Goal: Task Accomplishment & Management: Complete application form

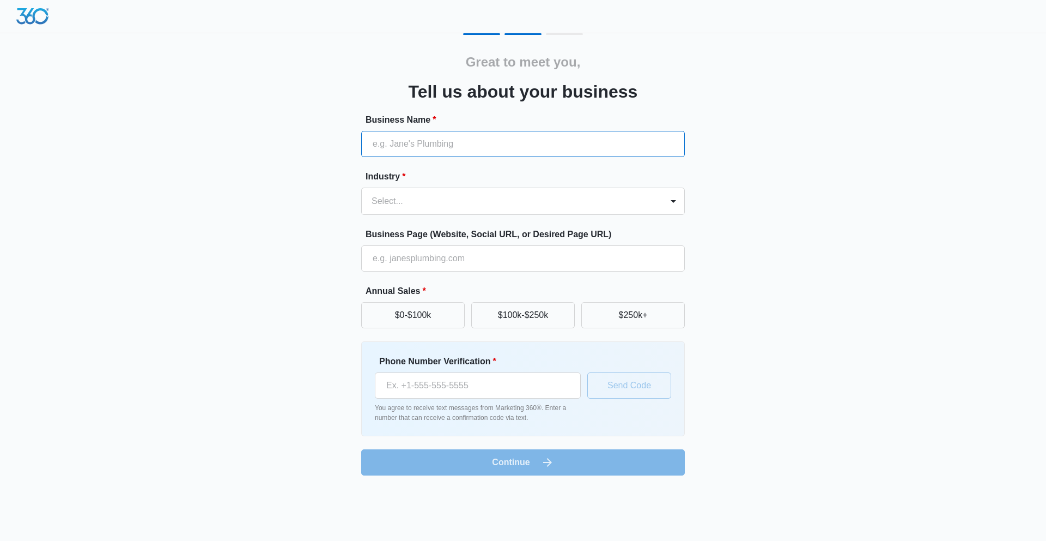
click at [481, 144] on input "Business Name *" at bounding box center [523, 144] width 324 height 26
type input "JNL Painting"
type input "(907) 213-0987"
click at [427, 321] on button "$0-$100k" at bounding box center [413, 315] width 104 height 26
click at [502, 312] on button "$100k-$250k" at bounding box center [523, 315] width 104 height 26
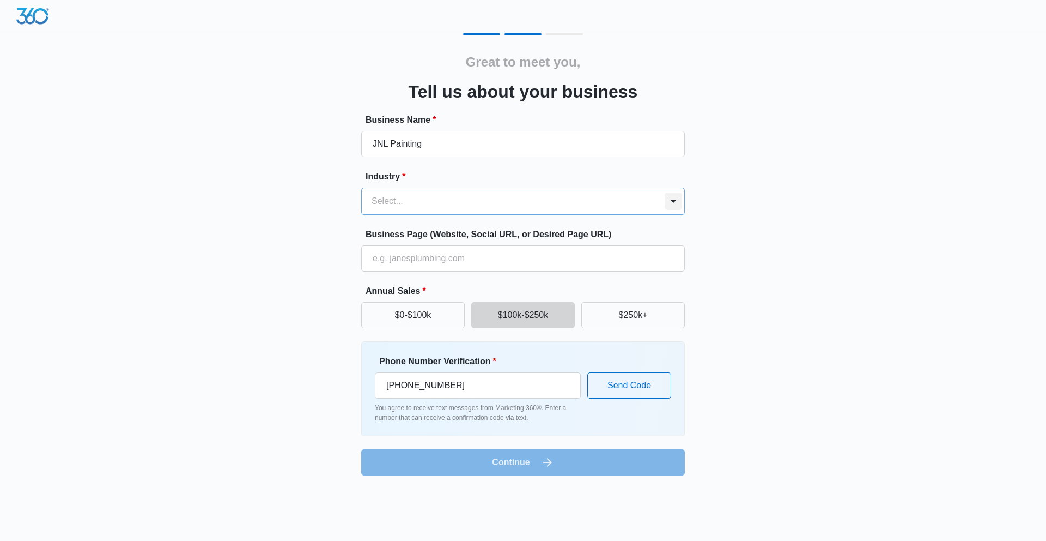
click at [688, 207] on div "Great to meet you, Tell us about your business Business Name * JNL Painting Ind…" at bounding box center [523, 254] width 654 height 442
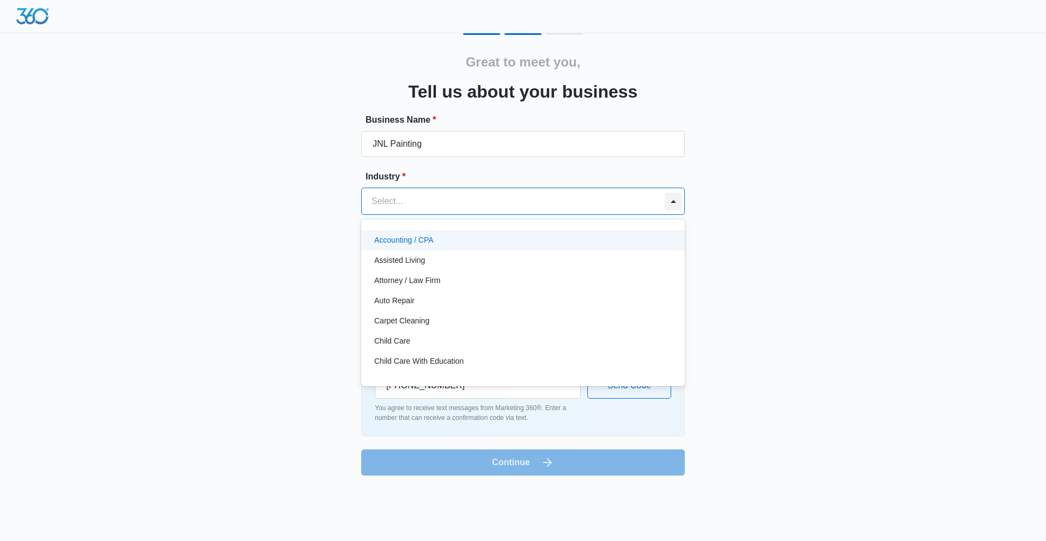
click at [672, 205] on div at bounding box center [673, 200] width 17 height 17
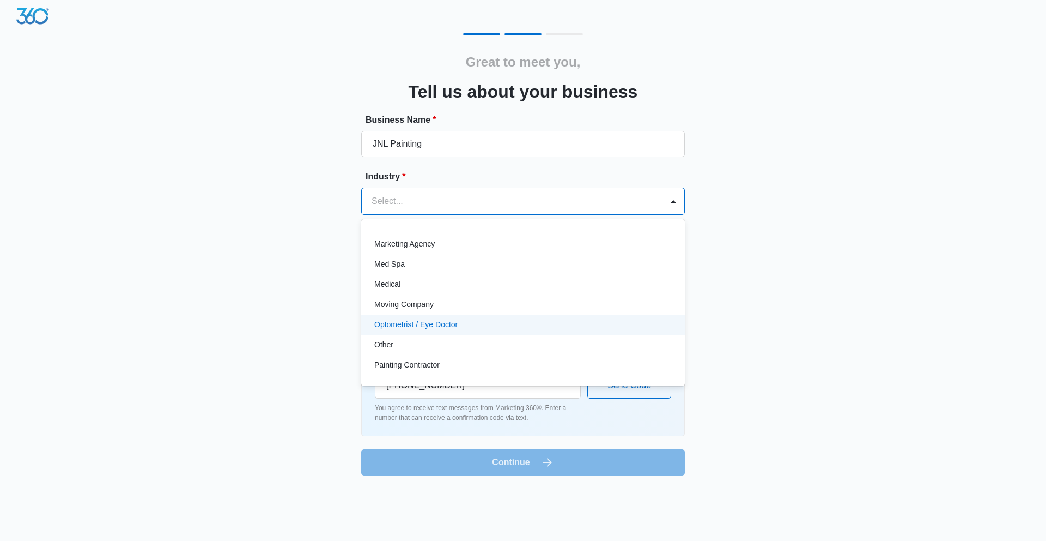
scroll to position [551, 0]
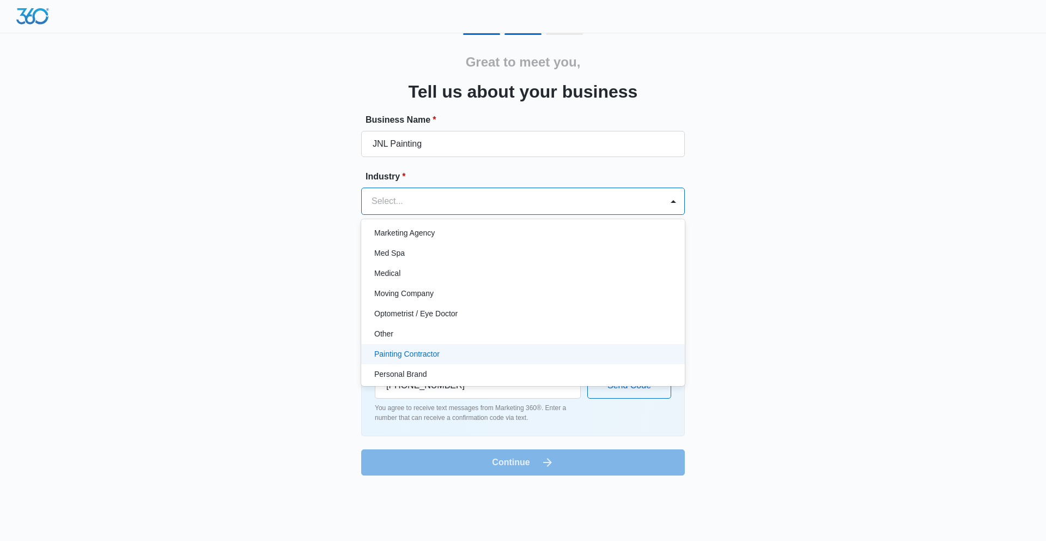
click at [533, 355] on div "Painting Contractor" at bounding box center [521, 353] width 295 height 11
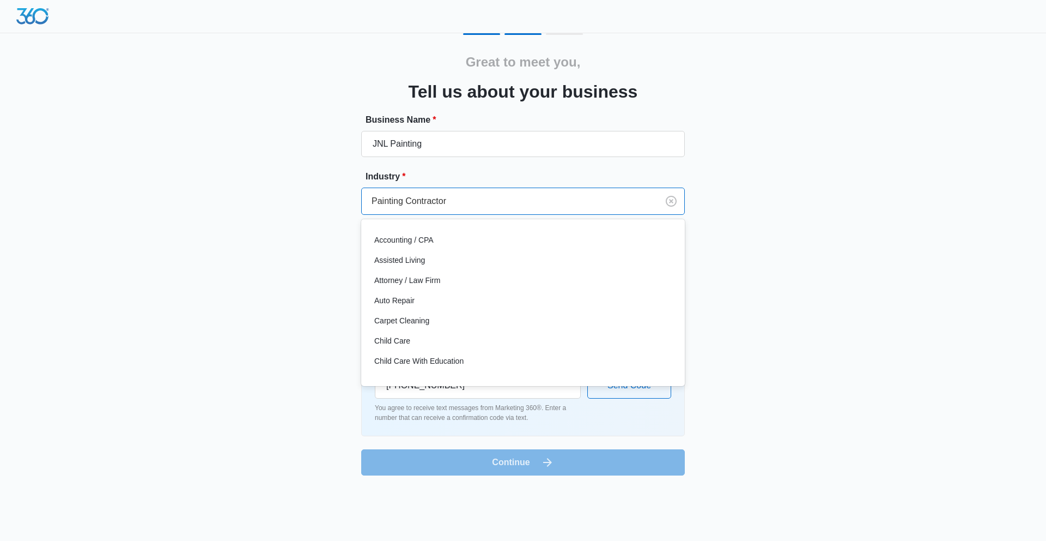
click at [645, 198] on div "Painting Contractor" at bounding box center [510, 201] width 296 height 26
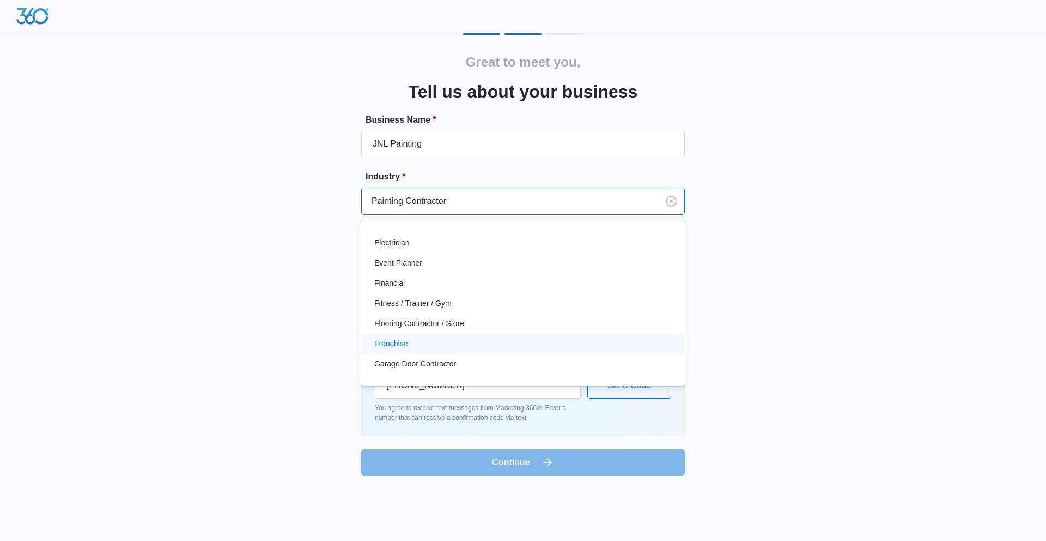
scroll to position [272, 0]
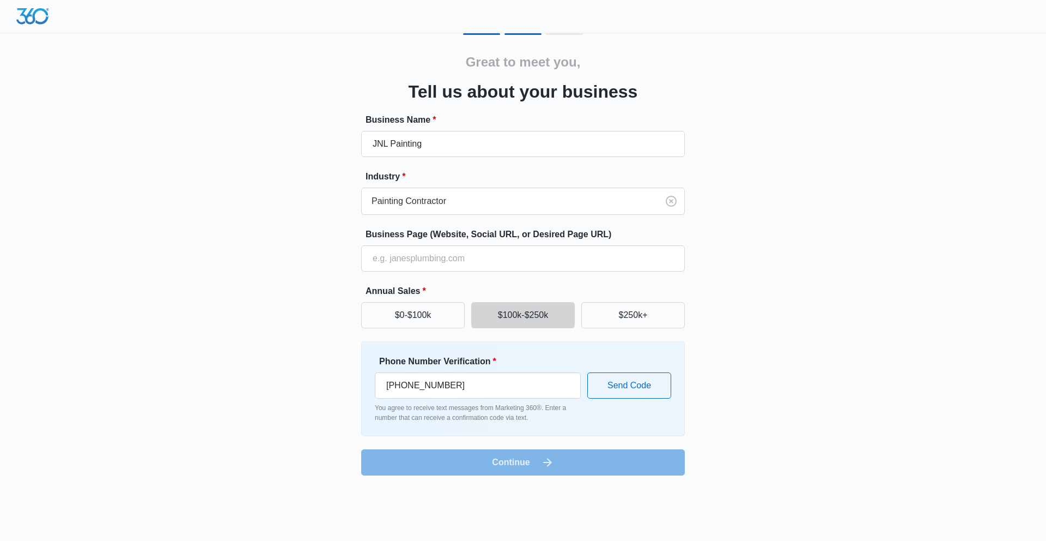
drag, startPoint x: 864, startPoint y: 302, endPoint x: 859, endPoint y: 304, distance: 5.7
click at [864, 302] on div "Great to meet you, Tell us about your business Business Name * JNL Painting Ind…" at bounding box center [523, 244] width 1046 height 488
click at [467, 260] on input "Business Page (Website, Social URL, or Desired Page URL)" at bounding box center [523, 258] width 324 height 26
type input "jnlpaintingalaska.com"
click at [635, 394] on button "Send Code" at bounding box center [629, 385] width 84 height 26
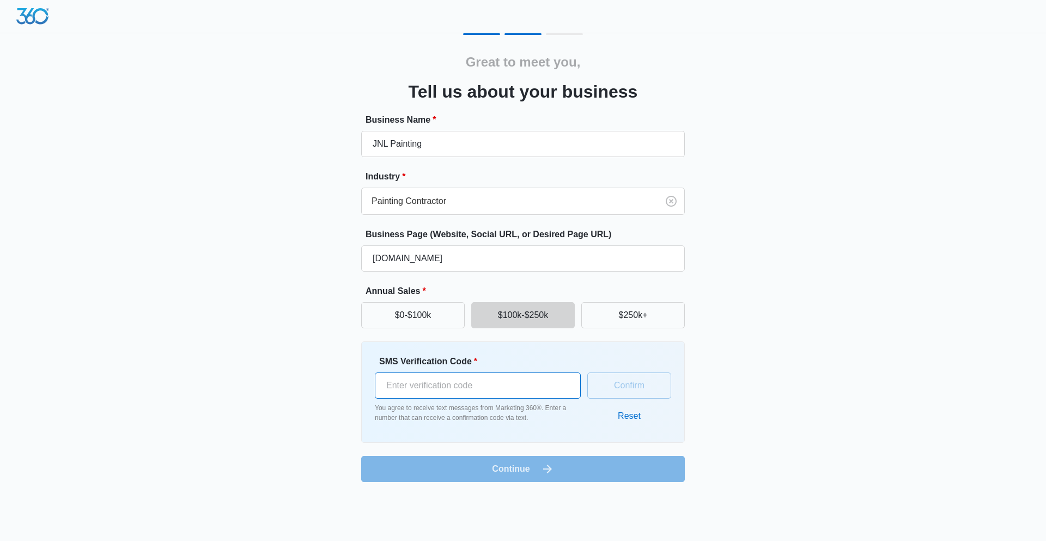
click at [548, 388] on input "SMS Verification Code *" at bounding box center [478, 385] width 206 height 26
type input "166306"
click at [623, 385] on button "Confirm" at bounding box center [629, 385] width 84 height 26
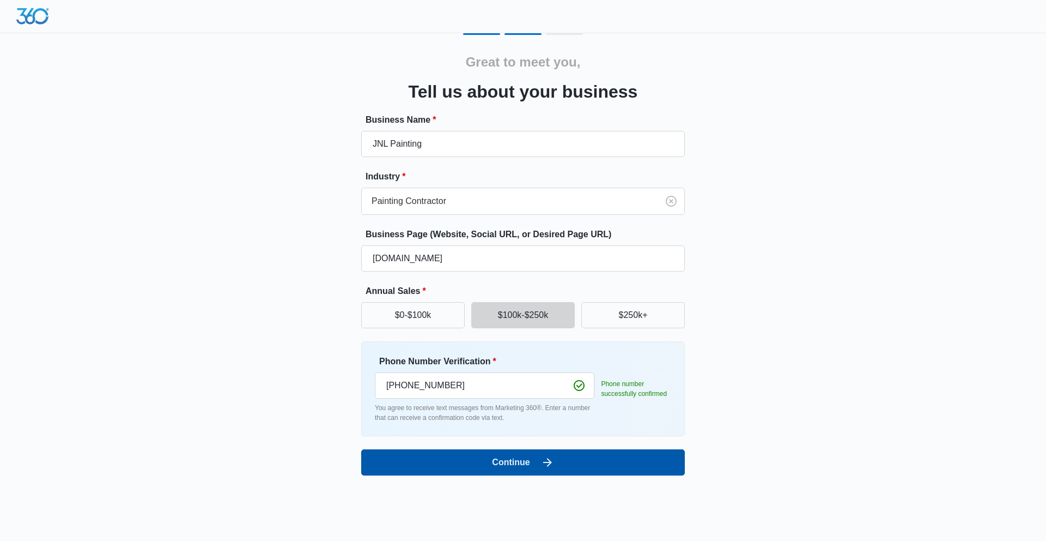
click at [547, 463] on icon "submit" at bounding box center [547, 462] width 13 height 13
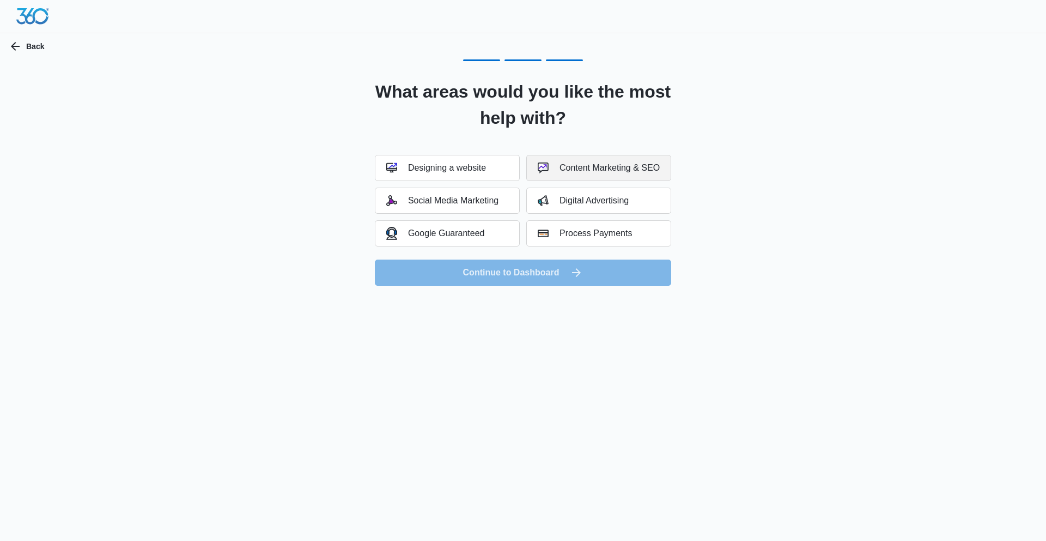
click at [623, 165] on div "Content Marketing & SEO" at bounding box center [599, 167] width 122 height 11
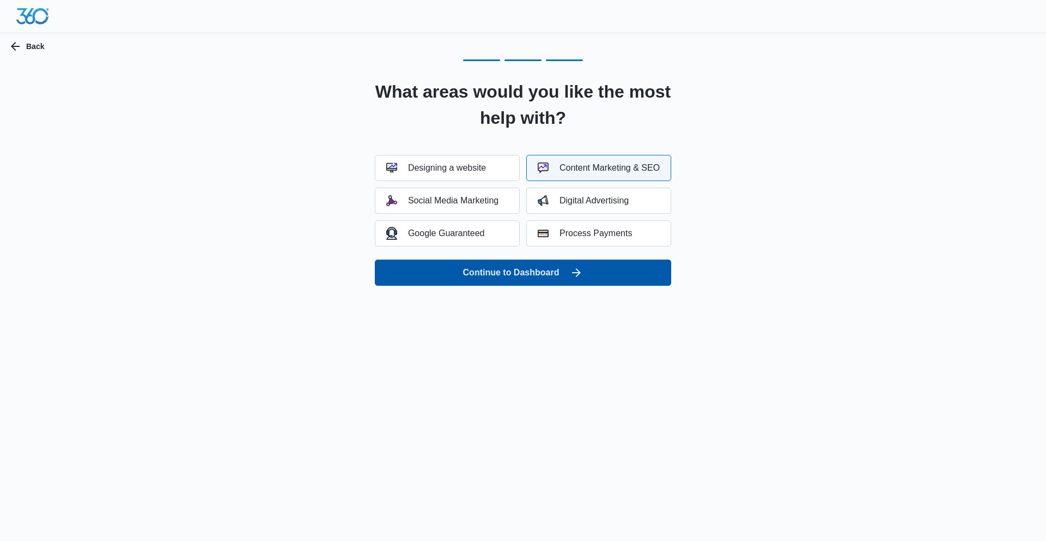
click at [609, 275] on button "Continue to Dashboard" at bounding box center [523, 272] width 296 height 26
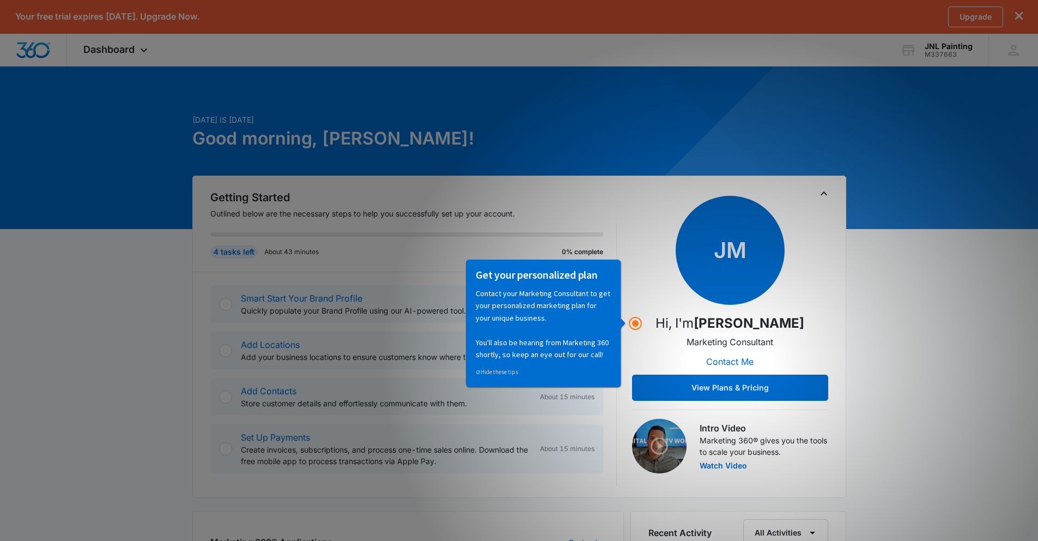
click at [909, 311] on div "Today is Saturday, September 6th Good morning, Mike! Getting Started Outlined b…" at bounding box center [519, 551] width 1038 height 944
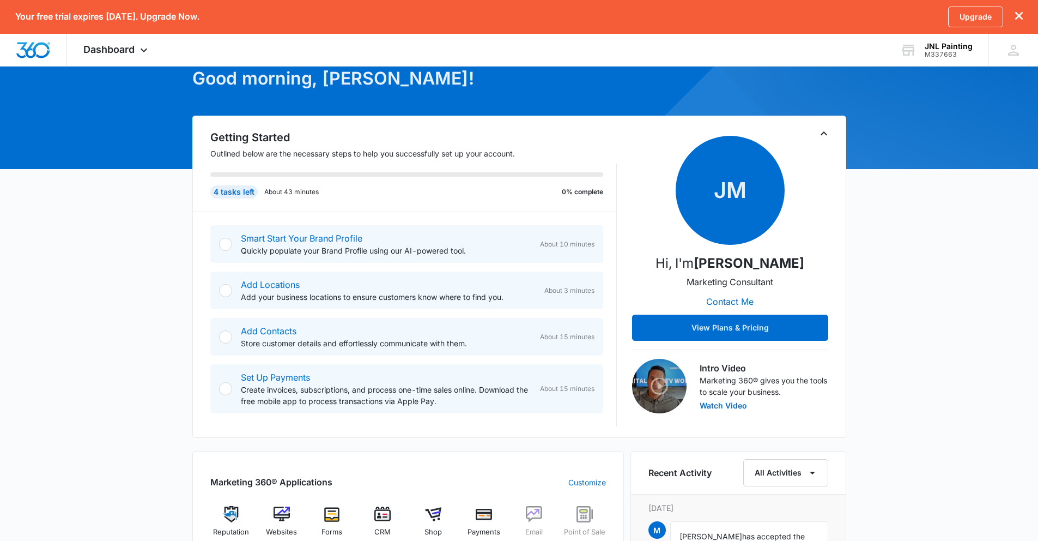
scroll to position [10, 0]
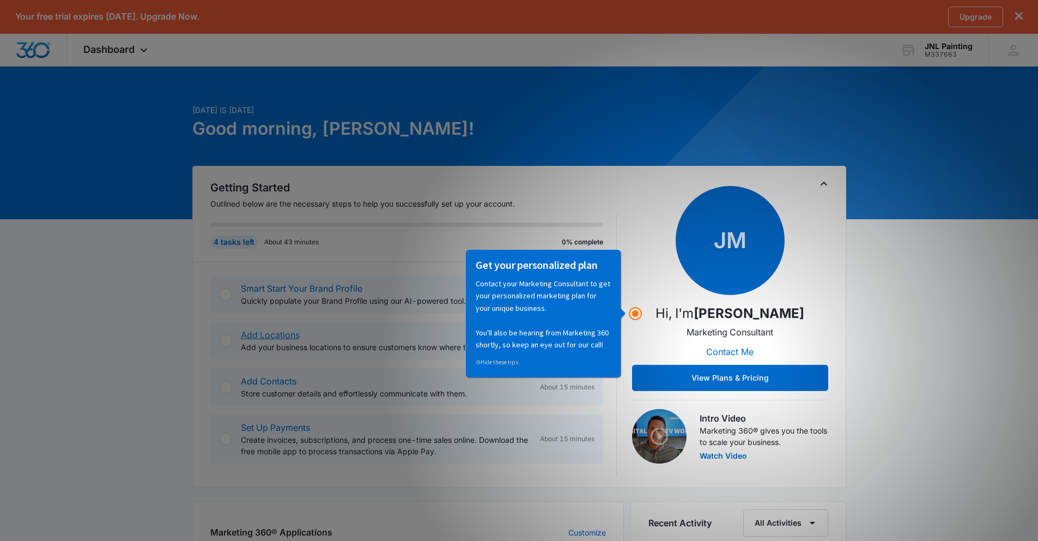
click at [257, 335] on link "Add Locations" at bounding box center [270, 334] width 59 height 11
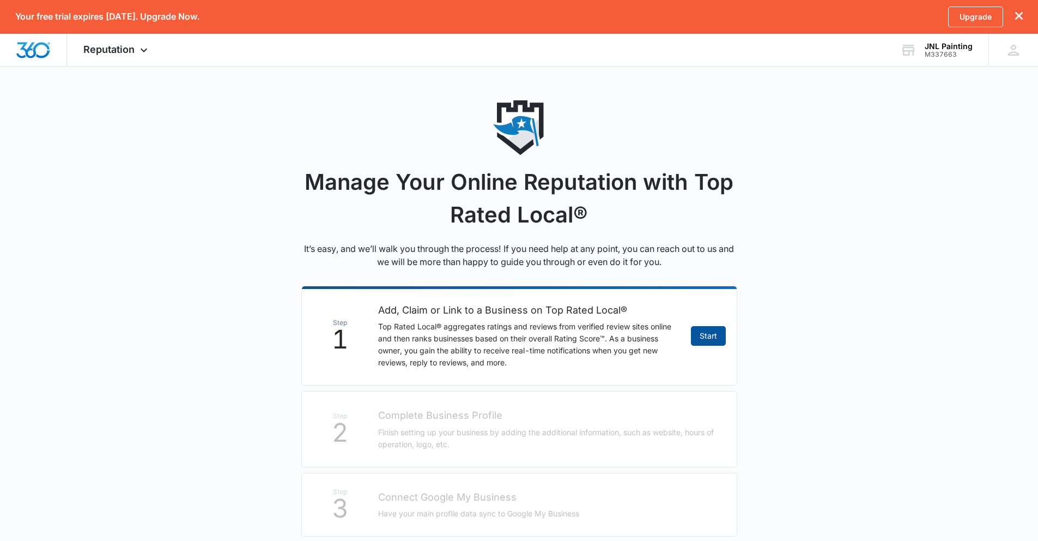
click at [715, 336] on link "Start" at bounding box center [708, 336] width 35 height 20
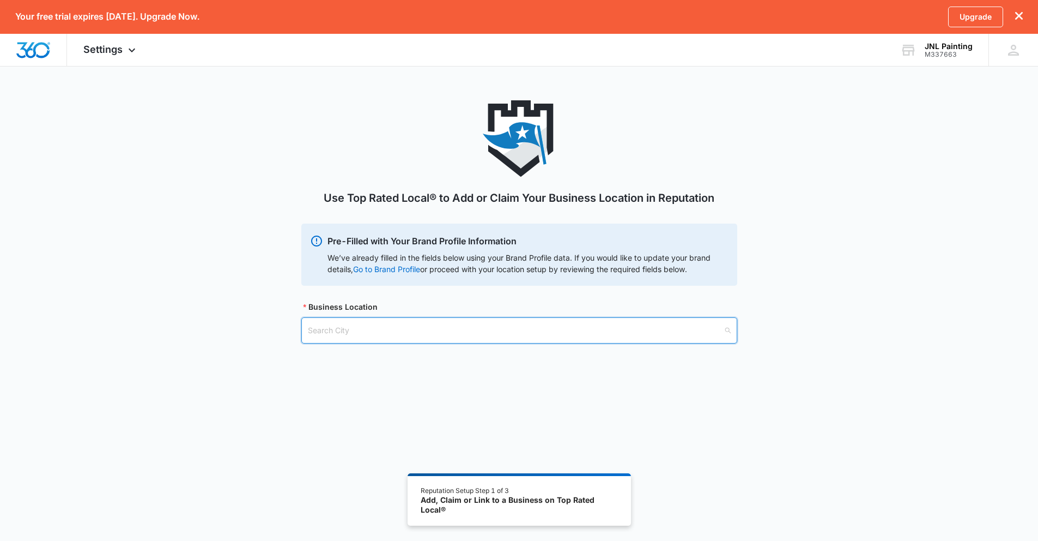
click at [666, 333] on input "search" at bounding box center [515, 330] width 415 height 25
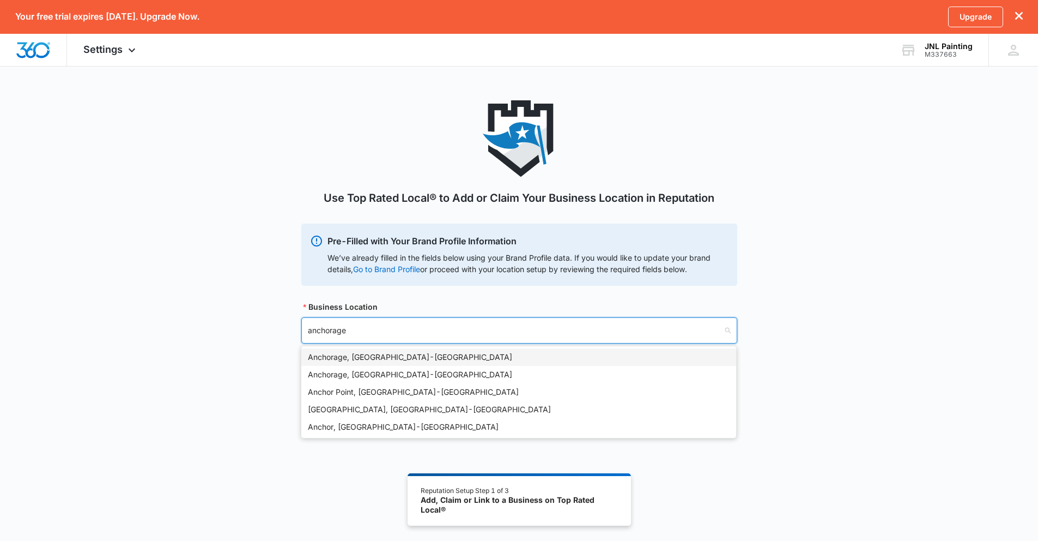
type input "anchorage"
click at [320, 354] on div "Anchorage, AK - USA" at bounding box center [519, 357] width 422 height 12
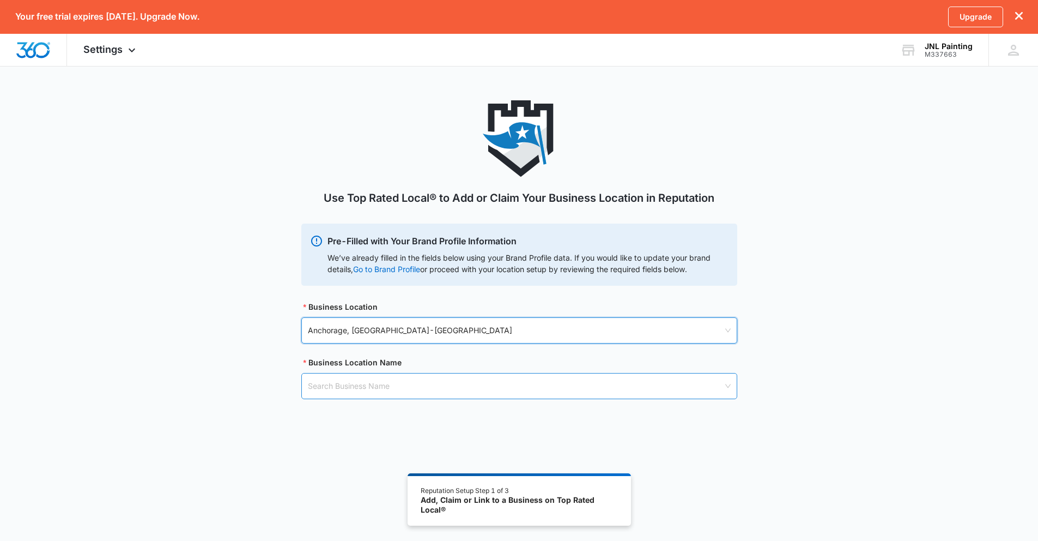
click at [392, 379] on input "search" at bounding box center [515, 385] width 415 height 25
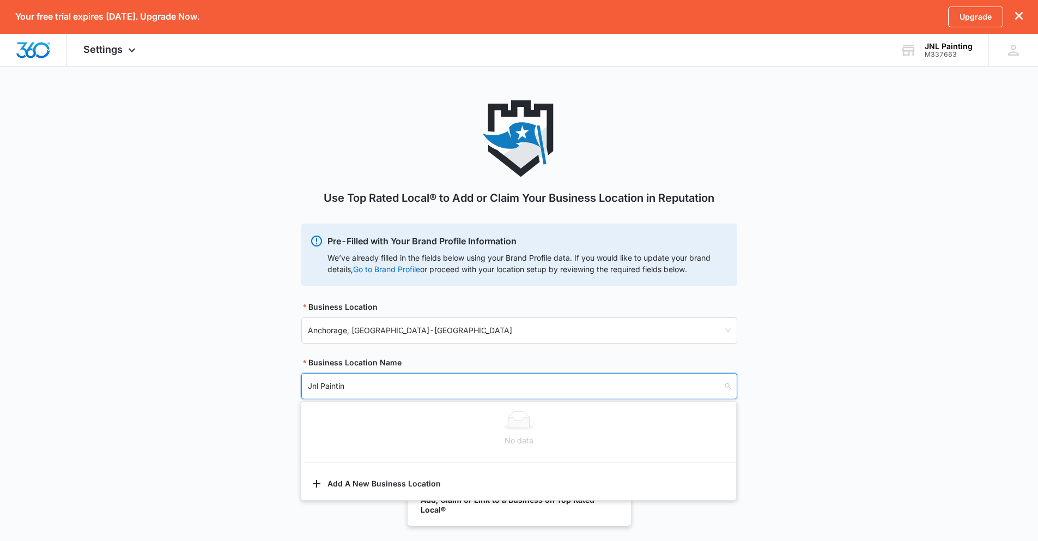
type input "Jnl Painting"
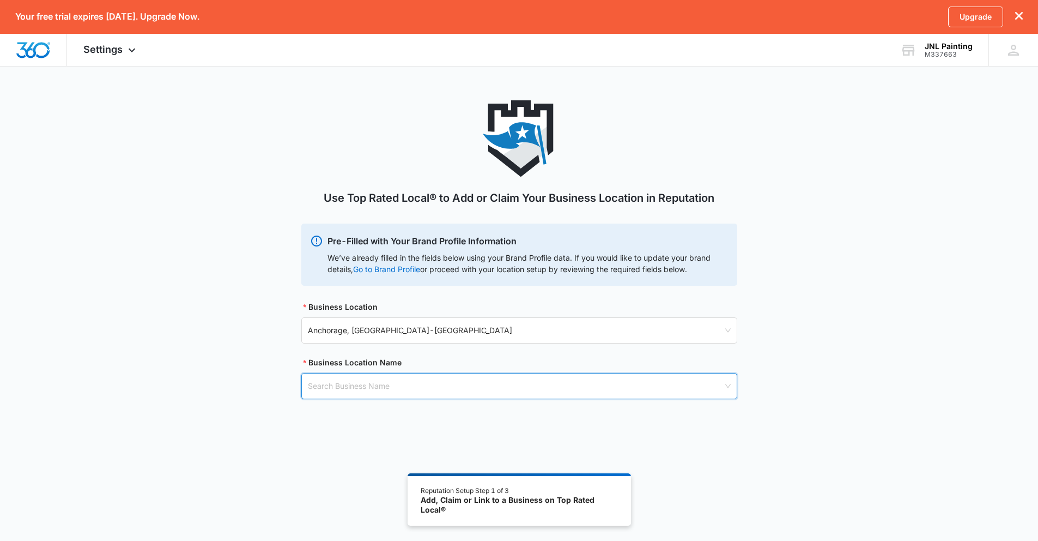
click at [458, 383] on input "search" at bounding box center [515, 385] width 415 height 25
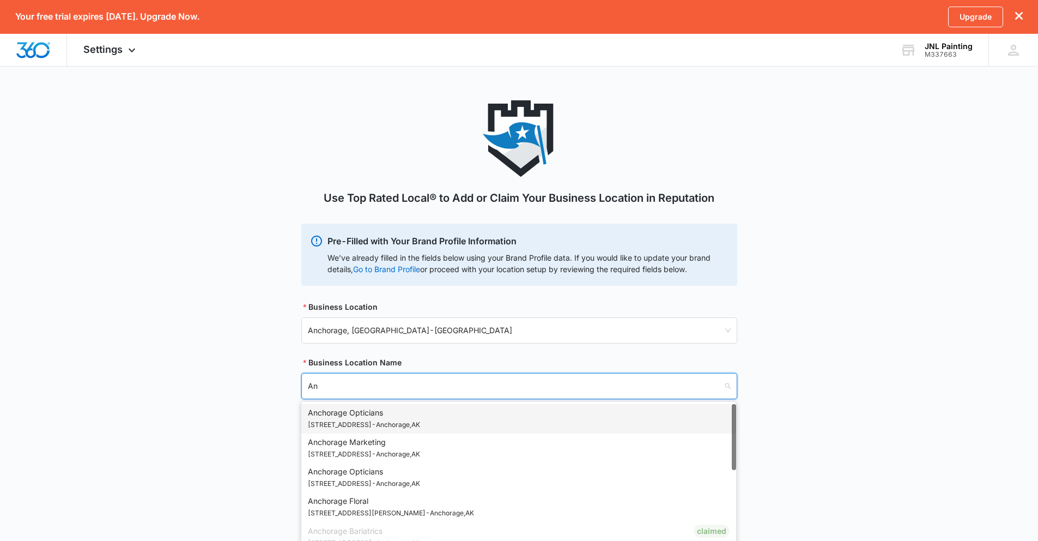
type input "A"
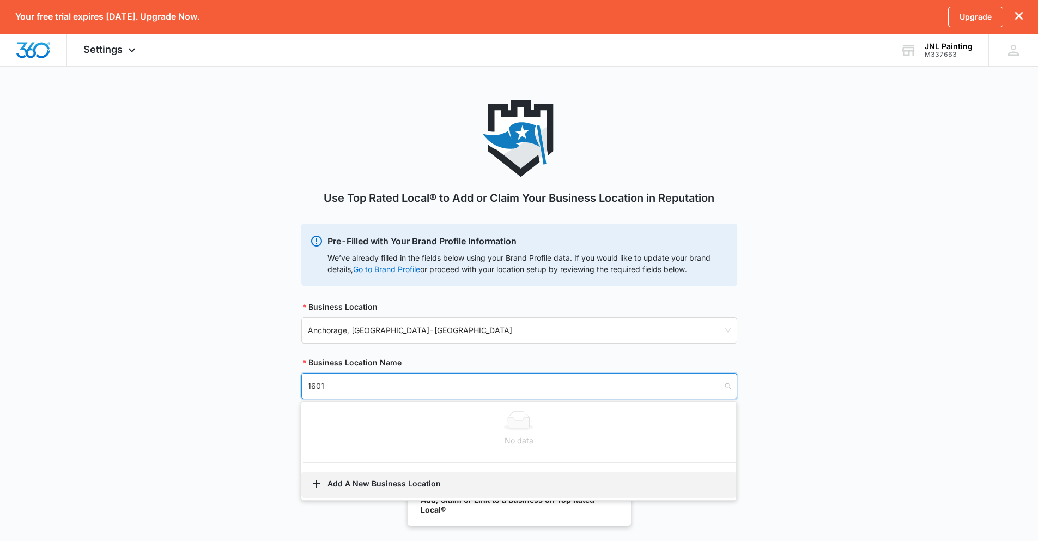
type input "1601"
click at [338, 478] on button "Add A New Business Location" at bounding box center [518, 484] width 435 height 26
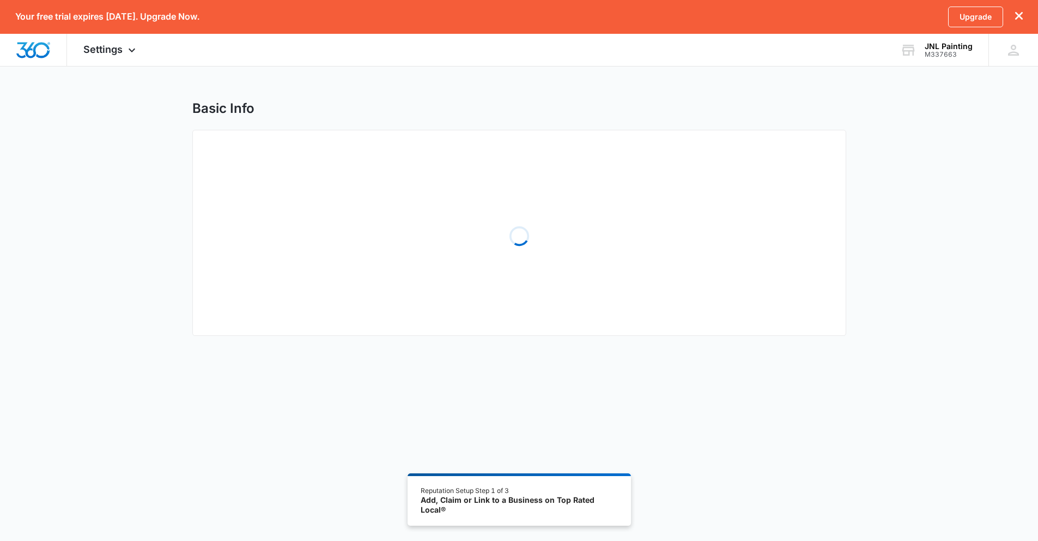
select select "Alaska"
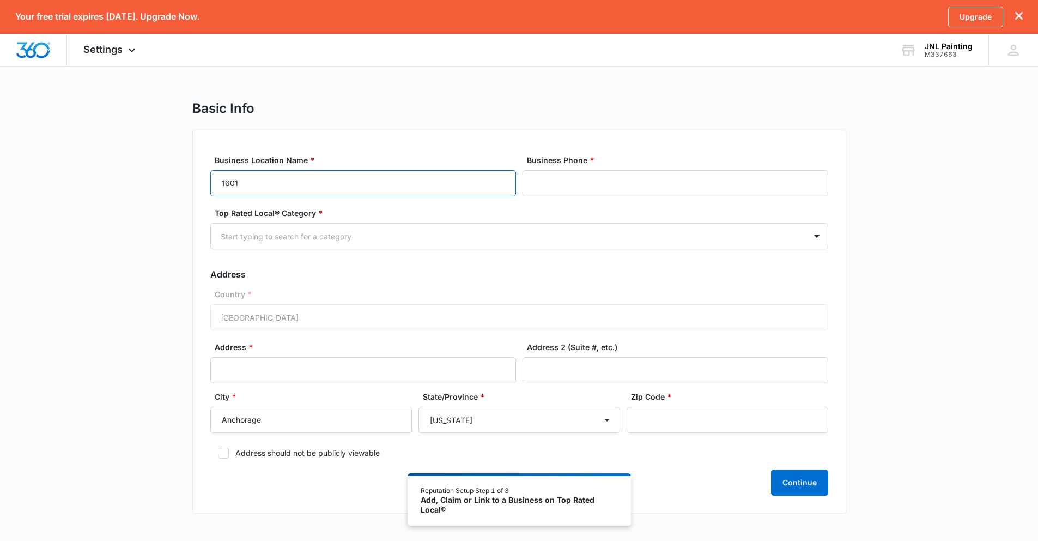
drag, startPoint x: 262, startPoint y: 186, endPoint x: 271, endPoint y: 188, distance: 9.5
click at [262, 186] on input "1601" at bounding box center [363, 183] width 306 height 26
type input "1"
type input "A"
type input "JNL Painting"
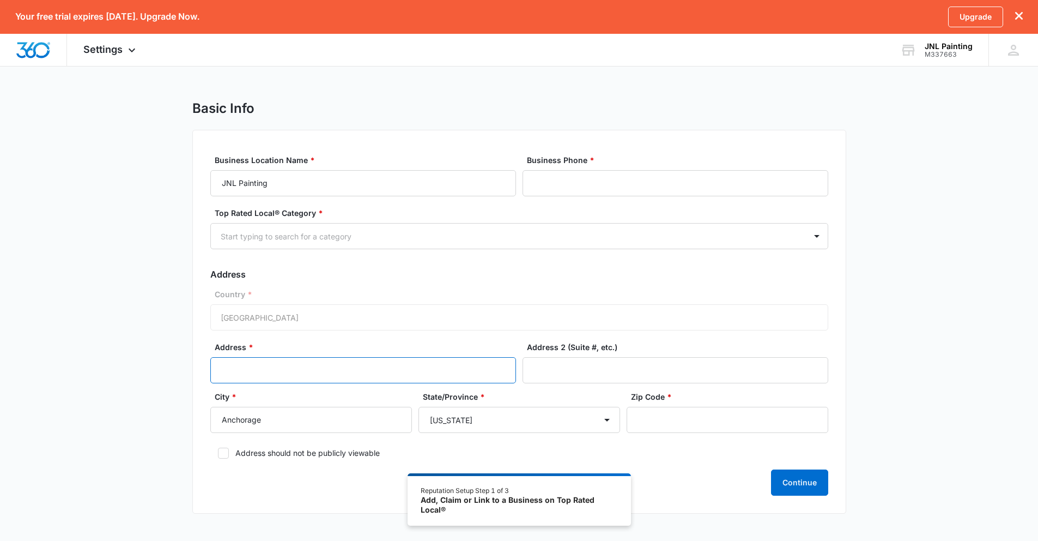
type input "1601 W NORTHERN LIGHTS BLVD"
type input "UNIT 90716"
type input "99611"
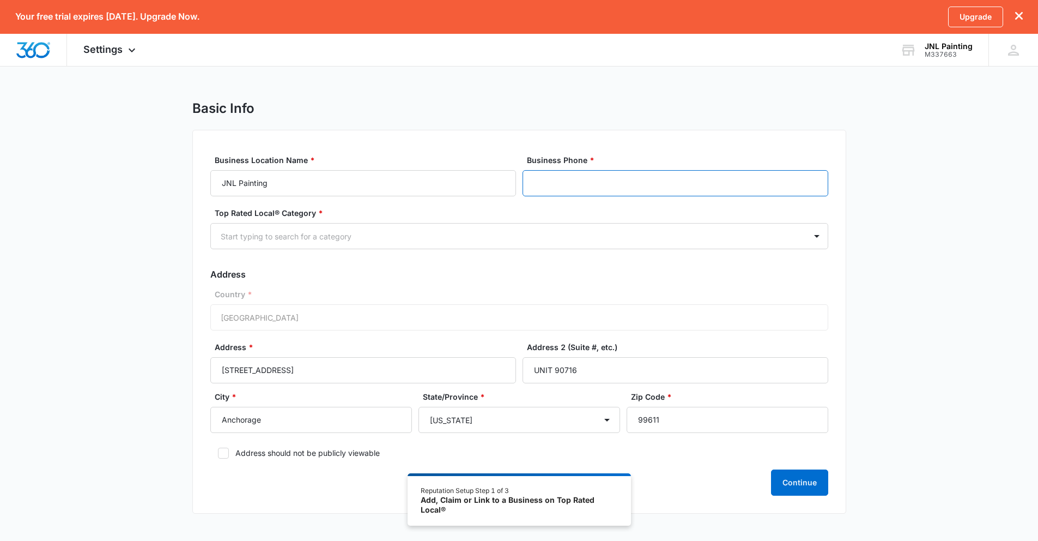
click at [586, 182] on input "Business Phone *" at bounding box center [676, 183] width 306 height 26
type input "(907) 213-0987"
click at [608, 228] on div "Start typing to search for a category" at bounding box center [508, 236] width 595 height 25
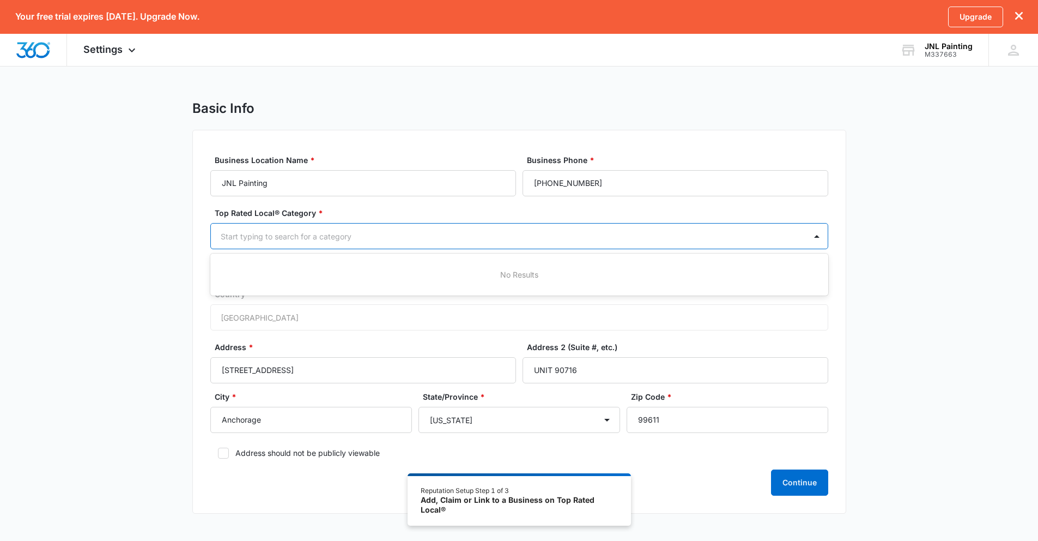
click at [283, 233] on div at bounding box center [506, 236] width 571 height 14
type input "Paint"
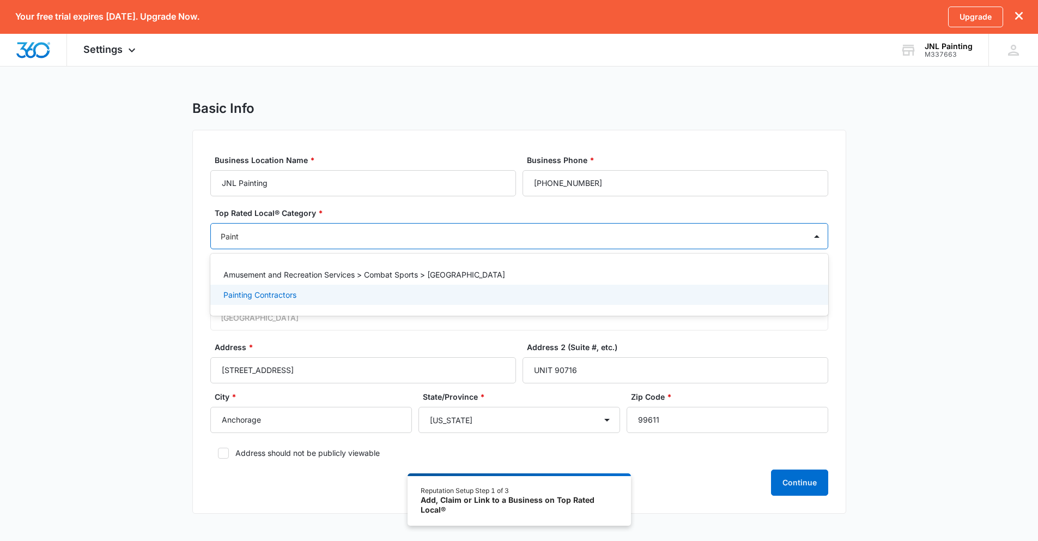
click at [305, 302] on div "Painting Contractors" at bounding box center [519, 294] width 618 height 20
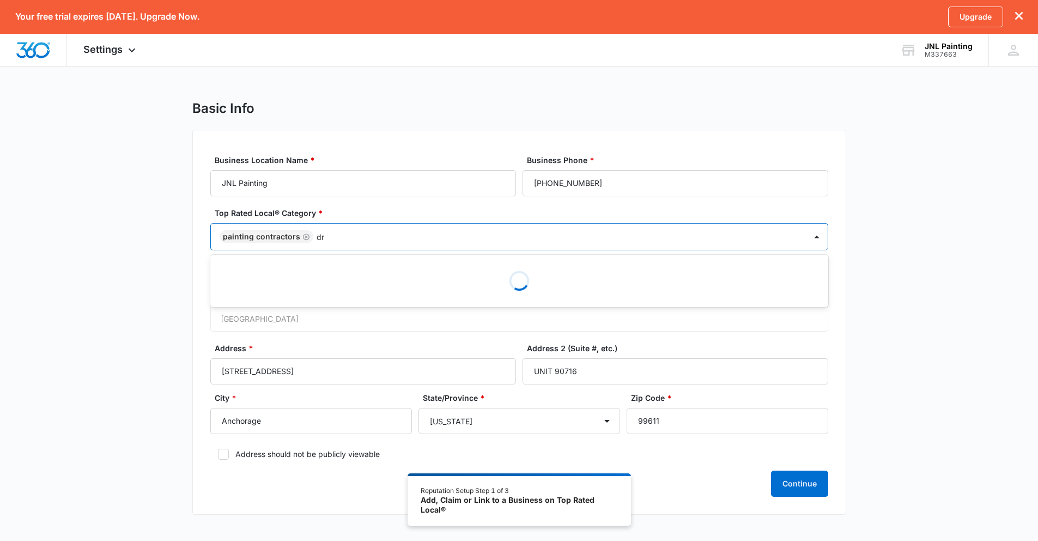
type input "d"
type input "s"
click at [945, 295] on div "Basic Info Business Location Name * JNL Painting Business Phone * (907) 213-098…" at bounding box center [519, 313] width 1038 height 427
click at [269, 315] on div "Country * United States of America" at bounding box center [519, 310] width 618 height 42
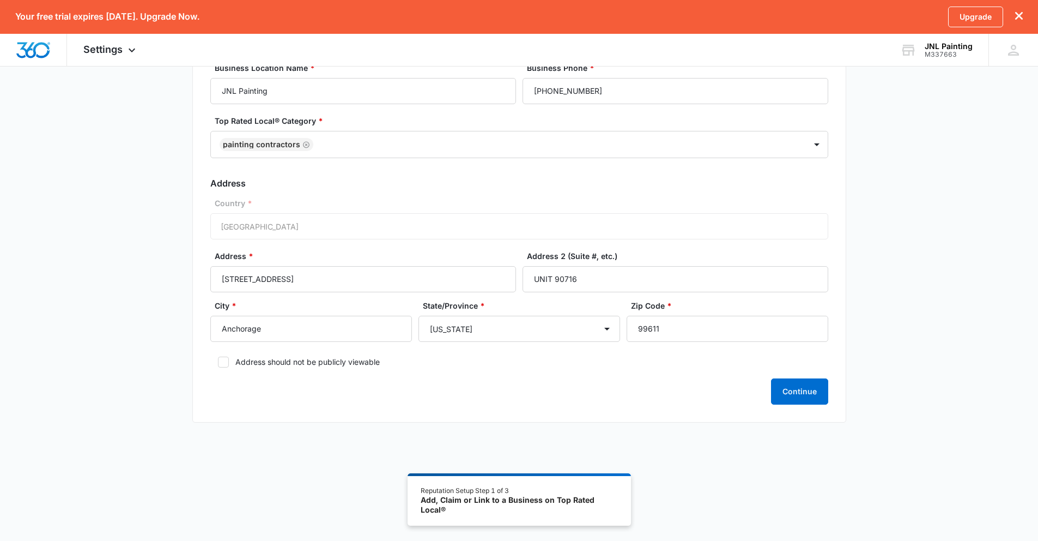
scroll to position [93, 0]
drag, startPoint x: 222, startPoint y: 362, endPoint x: 258, endPoint y: 375, distance: 38.0
click at [222, 362] on icon at bounding box center [223, 361] width 7 height 5
click at [218, 362] on input "Address should not be publicly viewable" at bounding box center [214, 361] width 8 height 8
click at [803, 393] on button "Continue" at bounding box center [799, 391] width 57 height 26
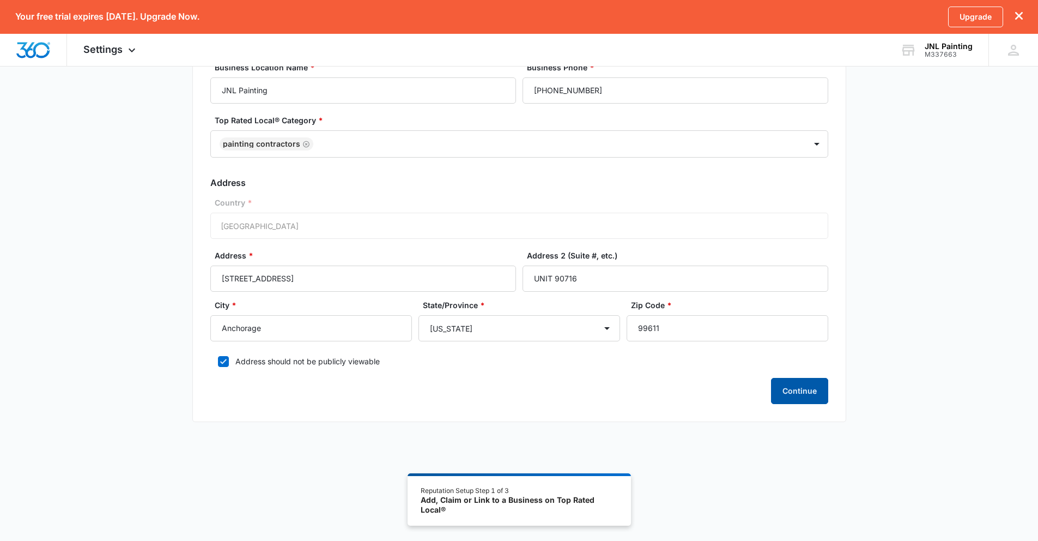
click at [791, 393] on button "Continue" at bounding box center [799, 391] width 57 height 26
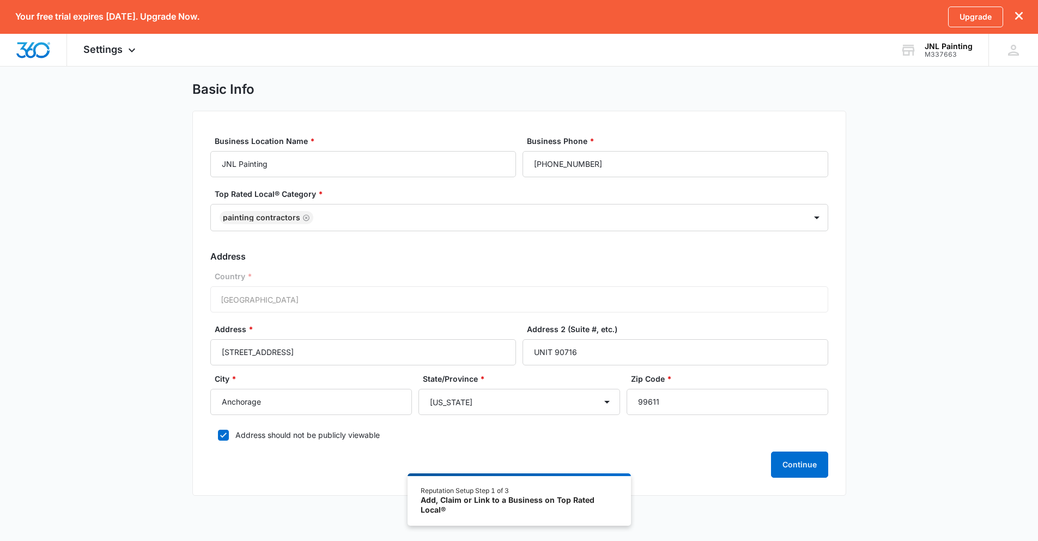
scroll to position [0, 0]
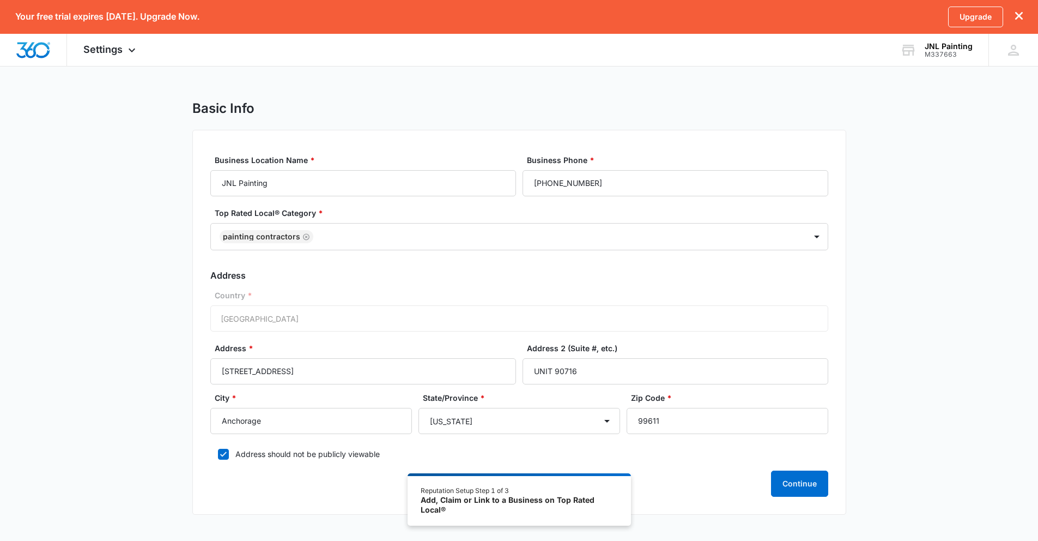
click at [296, 321] on div "Country * United States of America" at bounding box center [519, 310] width 618 height 42
click at [502, 502] on div "Add, Claim or Link to a Business on Top Rated Local®" at bounding box center [519, 504] width 197 height 19
drag, startPoint x: 225, startPoint y: 457, endPoint x: 242, endPoint y: 460, distance: 17.2
click at [226, 457] on icon at bounding box center [224, 454] width 10 height 10
click at [218, 457] on input "Address should not be publicly viewable" at bounding box center [214, 454] width 8 height 8
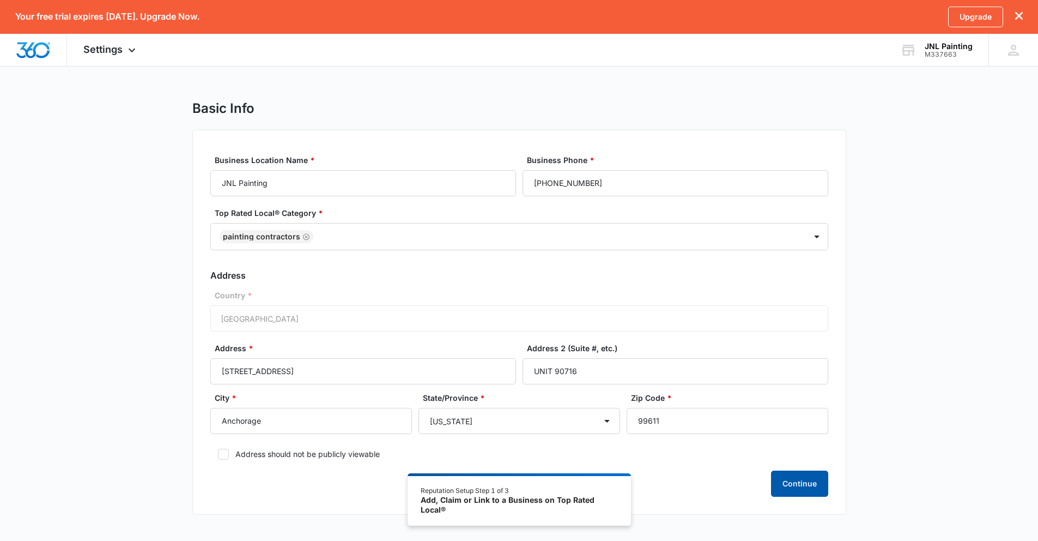
click at [807, 487] on button "Continue" at bounding box center [799, 483] width 57 height 26
drag, startPoint x: 223, startPoint y: 453, endPoint x: 233, endPoint y: 456, distance: 10.7
click at [224, 453] on icon at bounding box center [224, 454] width 10 height 10
click at [218, 453] on input "Address should not be publicly viewable" at bounding box center [214, 454] width 8 height 8
click at [221, 457] on icon at bounding box center [224, 454] width 10 height 10
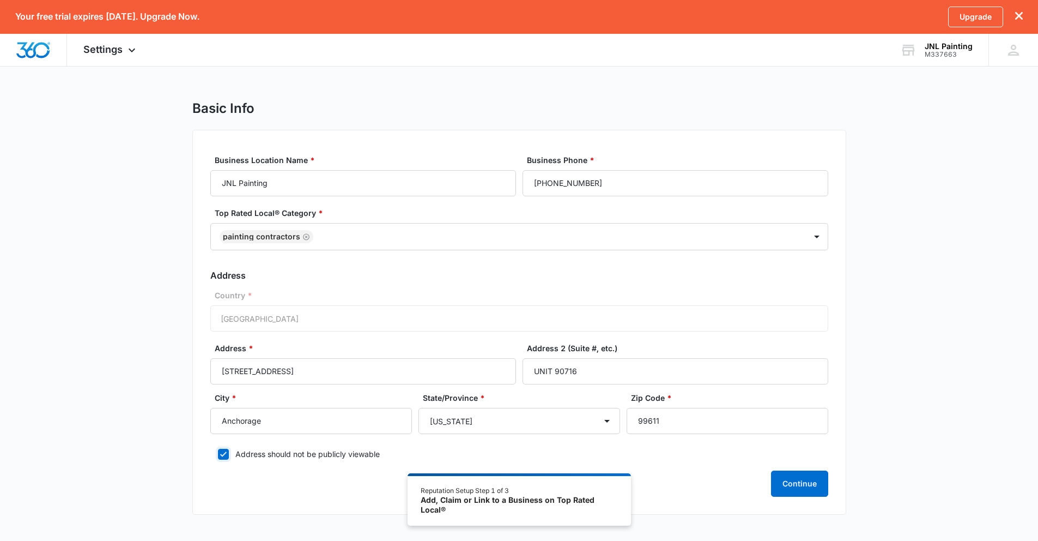
click at [218, 457] on input "Address should not be publicly viewable" at bounding box center [214, 454] width 8 height 8
checkbox input "false"
click at [673, 424] on input "99611" at bounding box center [728, 421] width 202 height 26
type input "99509"
click at [817, 482] on button "Continue" at bounding box center [799, 483] width 57 height 26
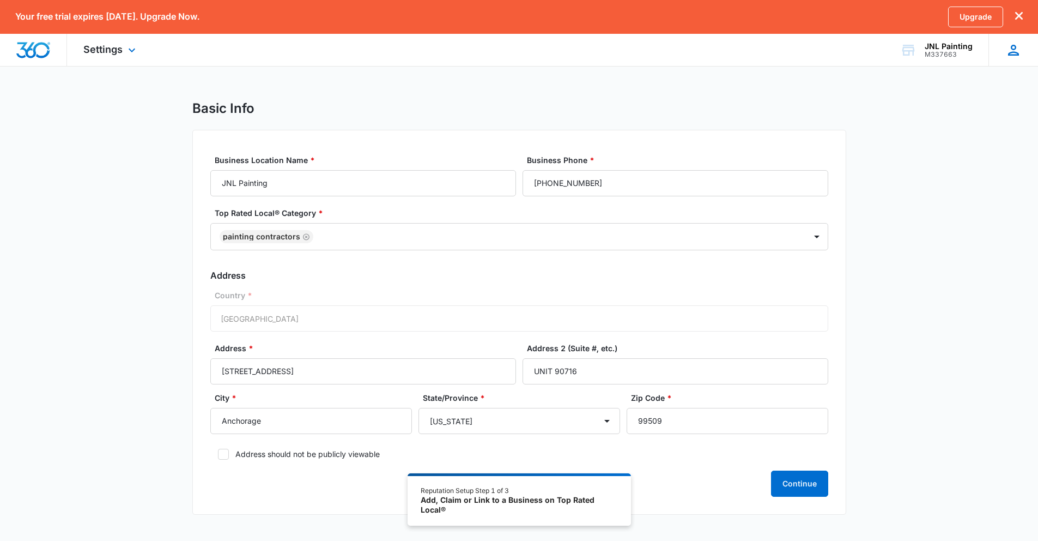
click at [1020, 17] on icon "dismiss this dialog" at bounding box center [1019, 16] width 8 height 8
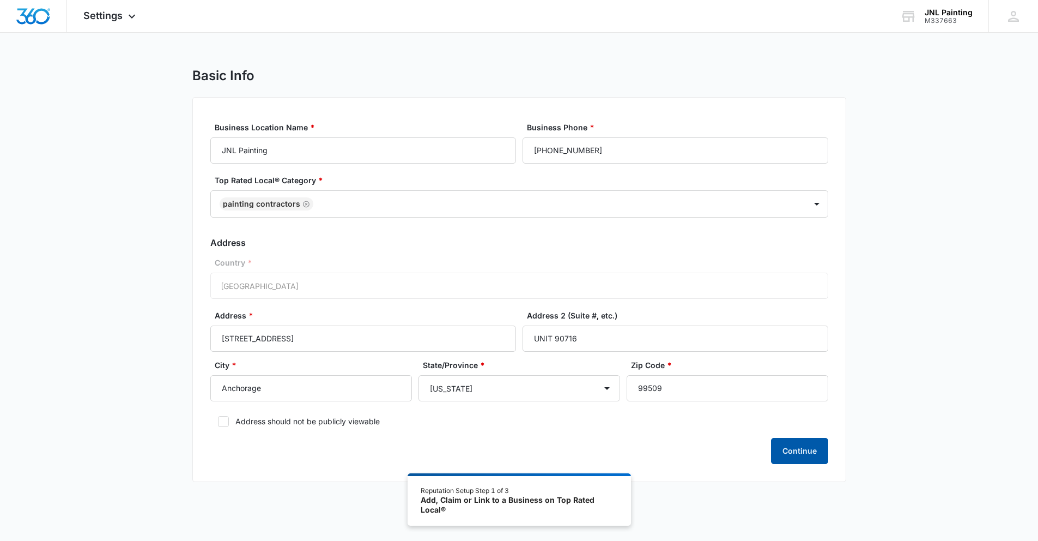
click at [799, 458] on button "Continue" at bounding box center [799, 451] width 57 height 26
click at [1018, 16] on icon at bounding box center [1013, 16] width 16 height 16
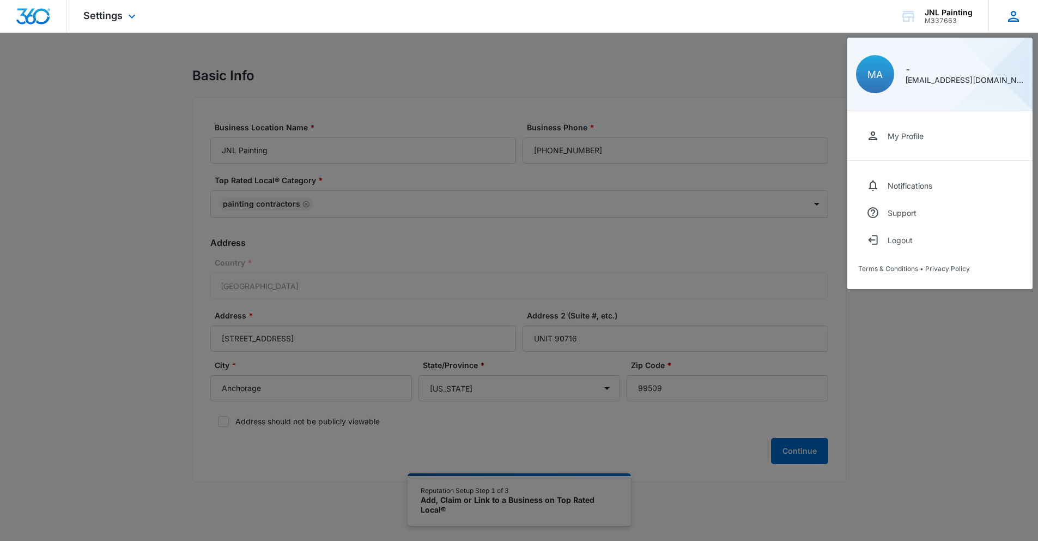
click at [1018, 16] on icon at bounding box center [1013, 16] width 16 height 16
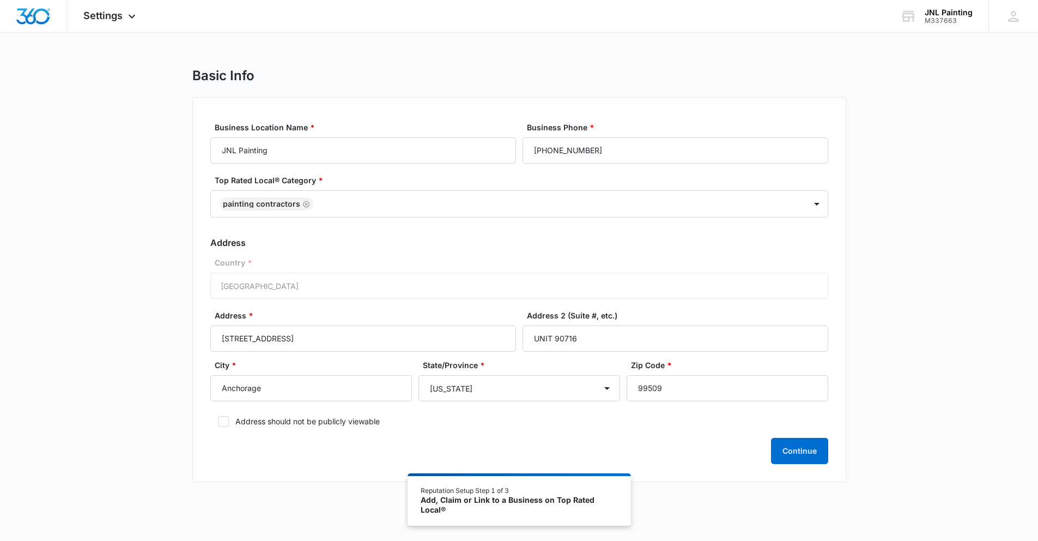
click at [790, 78] on div "Basic Info" at bounding box center [519, 76] width 654 height 16
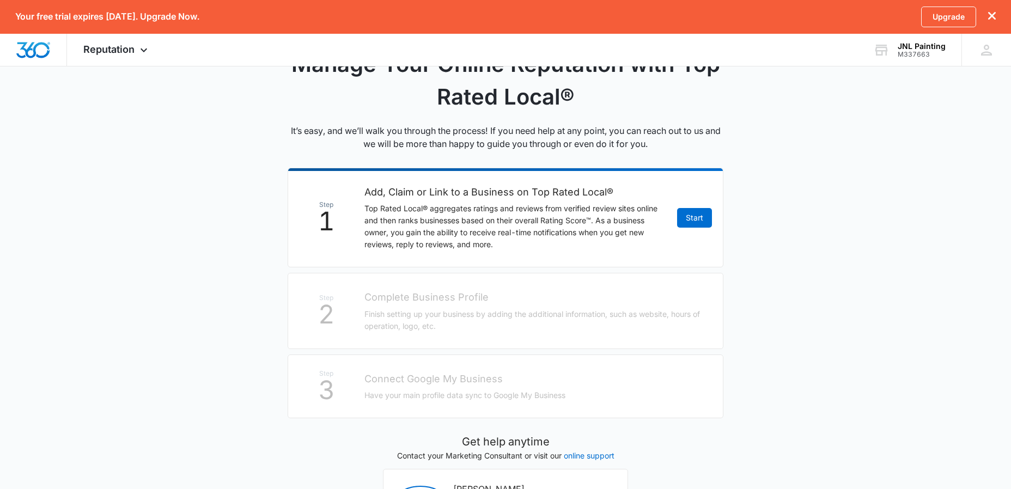
scroll to position [169, 0]
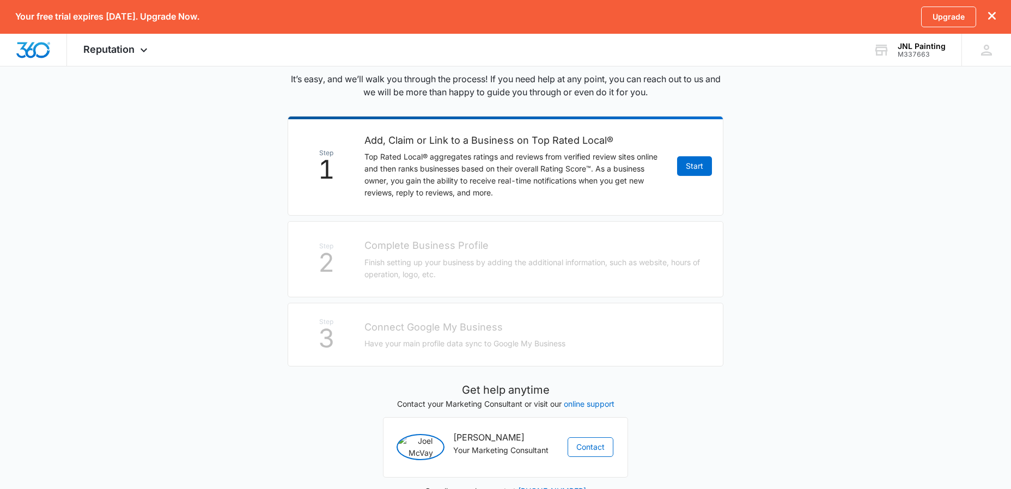
click at [651, 331] on li "Step 3 Connect Google My Business Have your main profile data sync to Google My…" at bounding box center [506, 335] width 436 height 64
click at [650, 330] on li "Step 3 Connect Google My Business Have your main profile data sync to Google My…" at bounding box center [506, 335] width 436 height 64
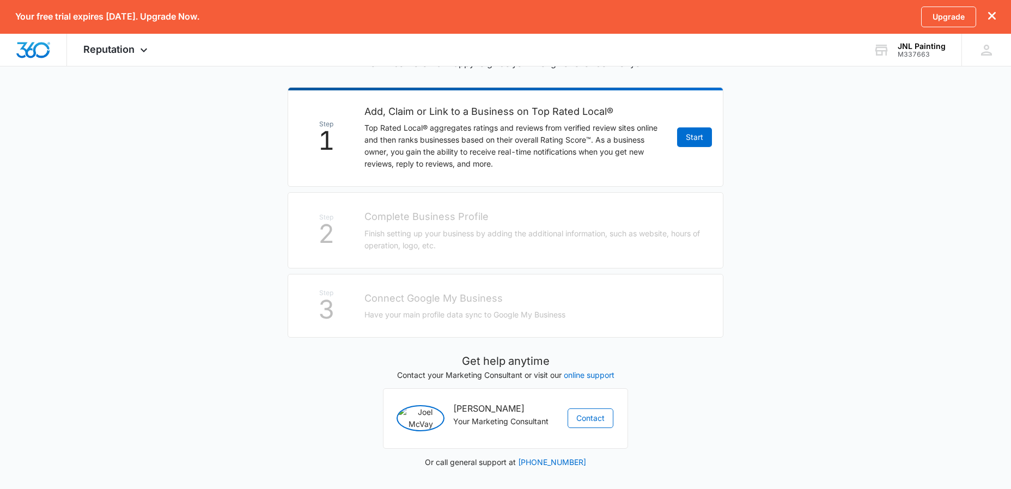
scroll to position [201, 0]
